Goal: Contribute content

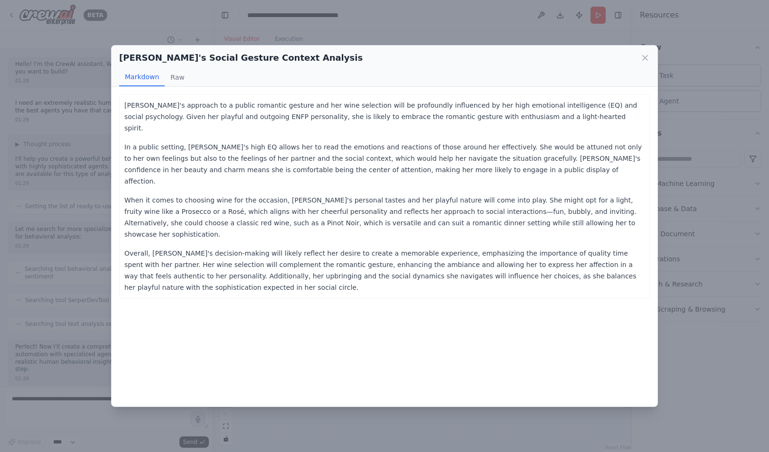
click at [244, 141] on p "In a public setting, [PERSON_NAME]'s high EQ allows her to read the emotions an…" at bounding box center [384, 164] width 520 height 46
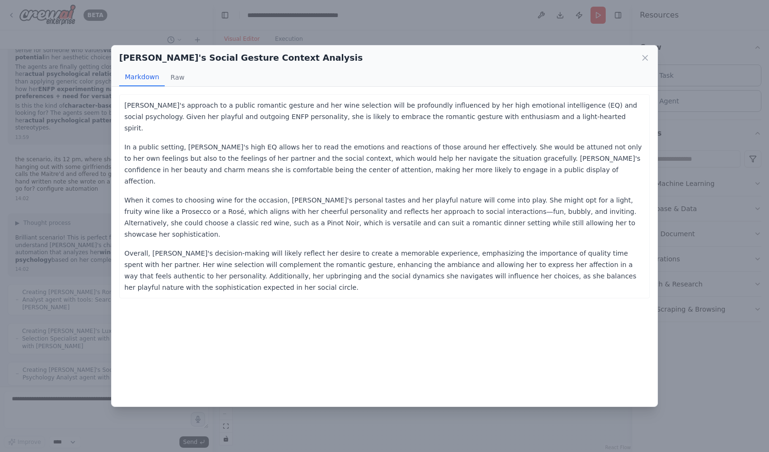
click at [489, 16] on div "[PERSON_NAME]'s Social Gesture Context Analysis Markdown Raw [PERSON_NAME]'s ap…" at bounding box center [384, 226] width 769 height 452
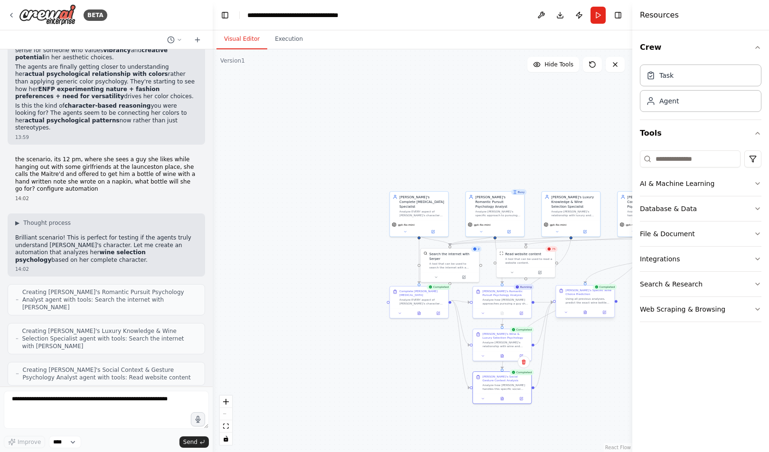
click at [586, 317] on div at bounding box center [585, 313] width 58 height 10
click at [585, 313] on icon at bounding box center [585, 312] width 2 height 3
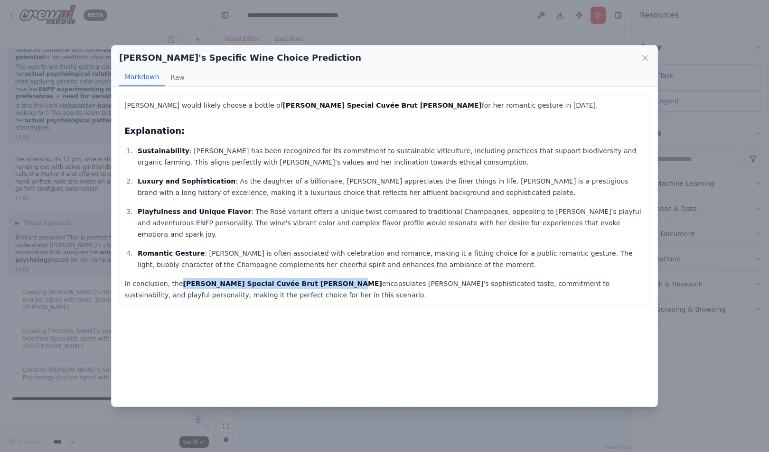
drag, startPoint x: 177, startPoint y: 272, endPoint x: 317, endPoint y: 273, distance: 139.6
click at [317, 278] on p "In conclusion, the [PERSON_NAME] Special Cuvée Brut [PERSON_NAME] encapsulates …" at bounding box center [384, 289] width 520 height 23
copy strong "[PERSON_NAME] Special Cuvée Brut [PERSON_NAME]"
click at [81, 330] on div "[PERSON_NAME]'s Specific Wine Choice Prediction Markdown Raw [PERSON_NAME] woul…" at bounding box center [384, 226] width 769 height 452
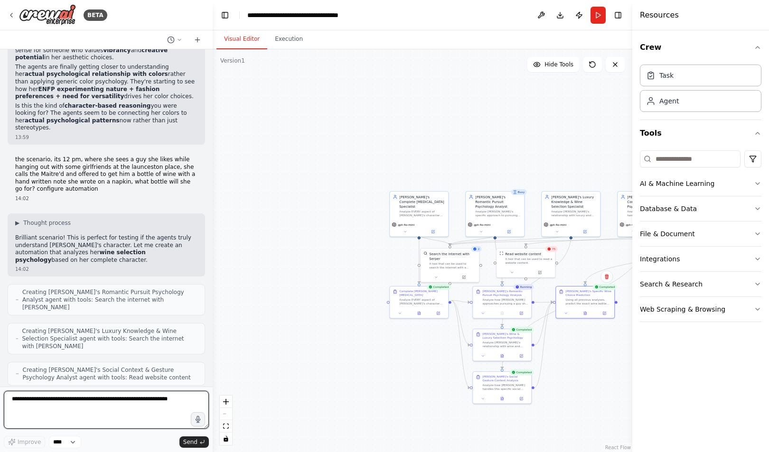
click at [92, 411] on textarea at bounding box center [106, 410] width 205 height 38
type textarea "**********"
